Goal: Navigation & Orientation: Find specific page/section

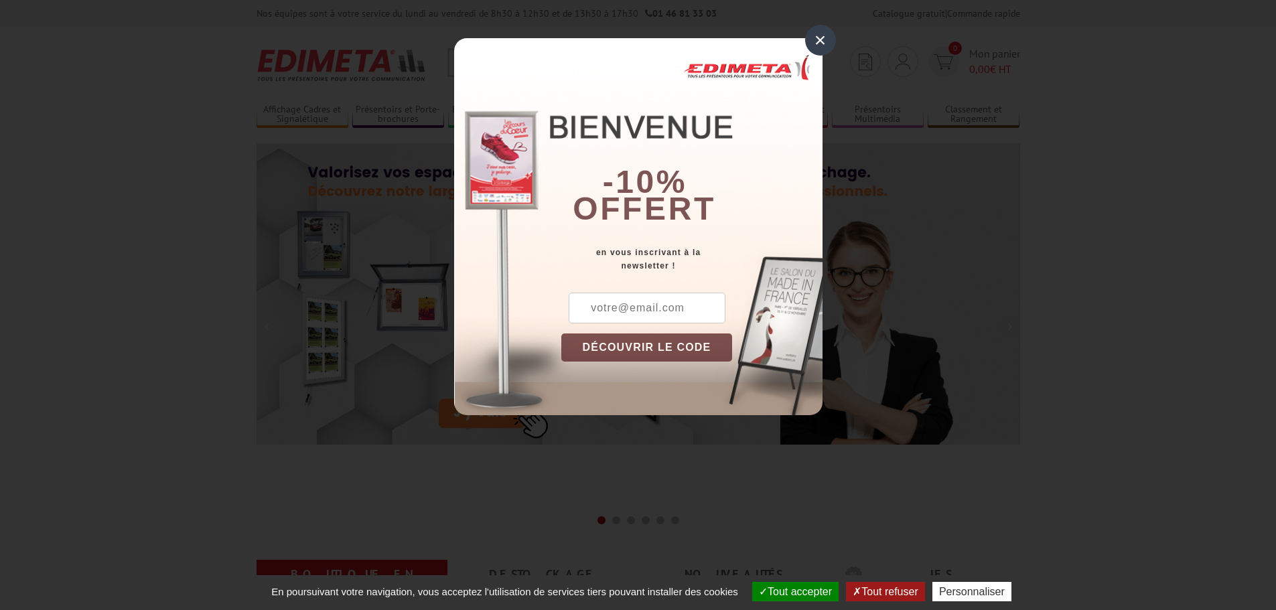
click at [824, 40] on div "×" at bounding box center [820, 40] width 31 height 31
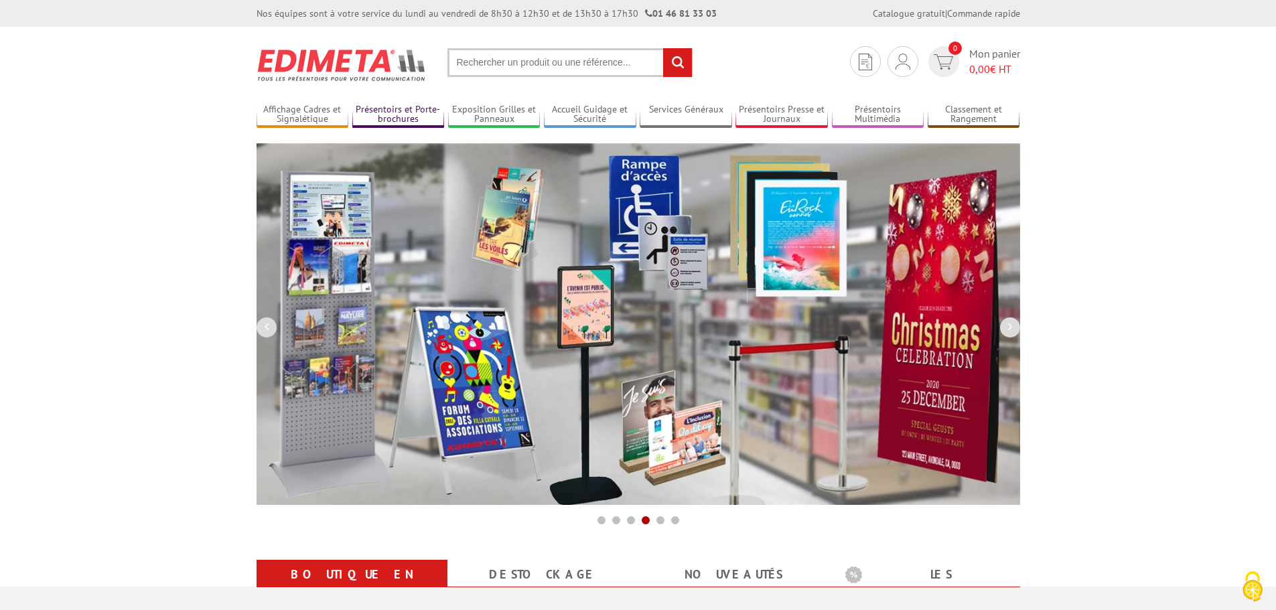
click at [390, 116] on link "Présentoirs et Porte-brochures" at bounding box center [398, 115] width 92 height 22
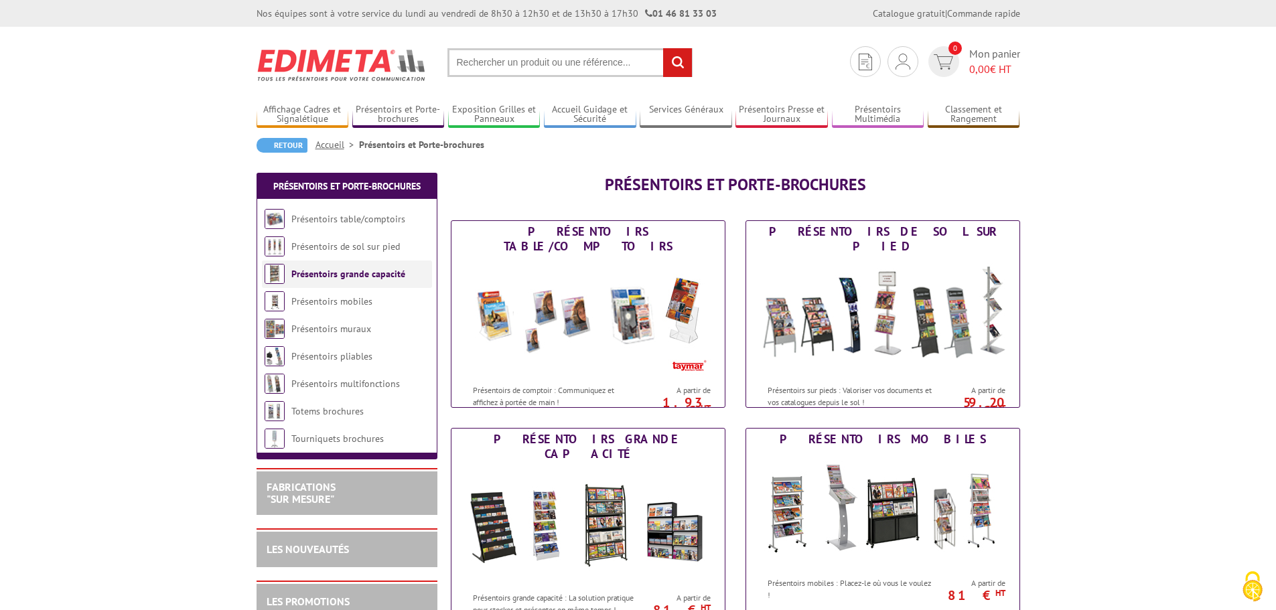
click at [317, 277] on link "Présentoirs grande capacité" at bounding box center [348, 274] width 114 height 12
